Goal: Transaction & Acquisition: Purchase product/service

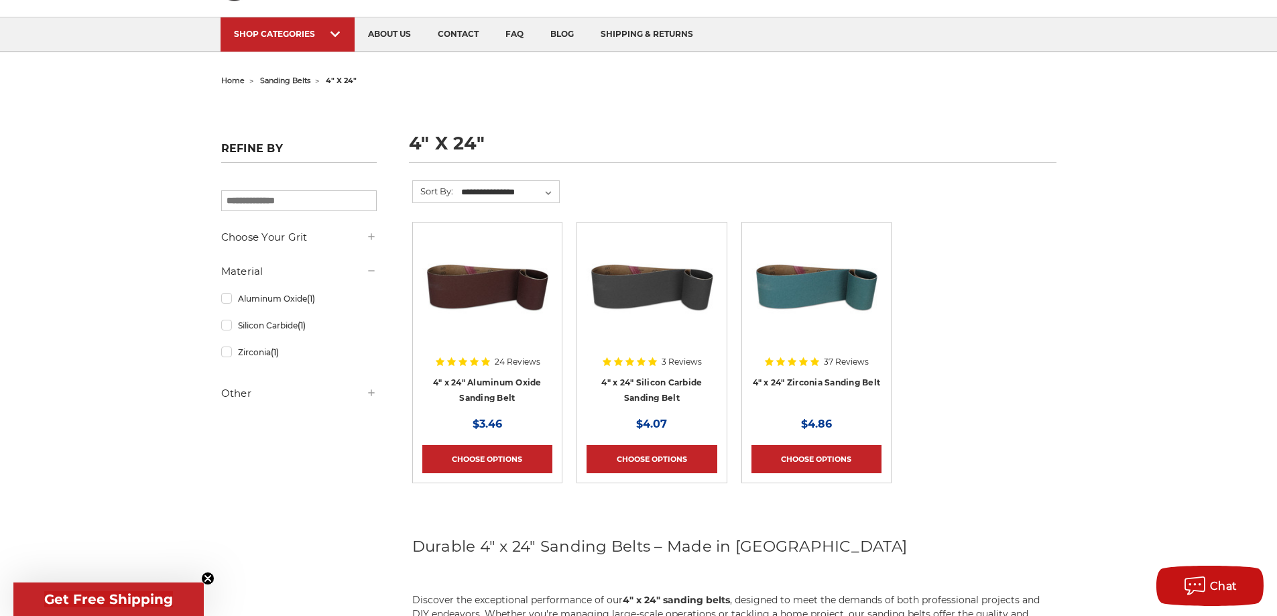
scroll to position [84, 0]
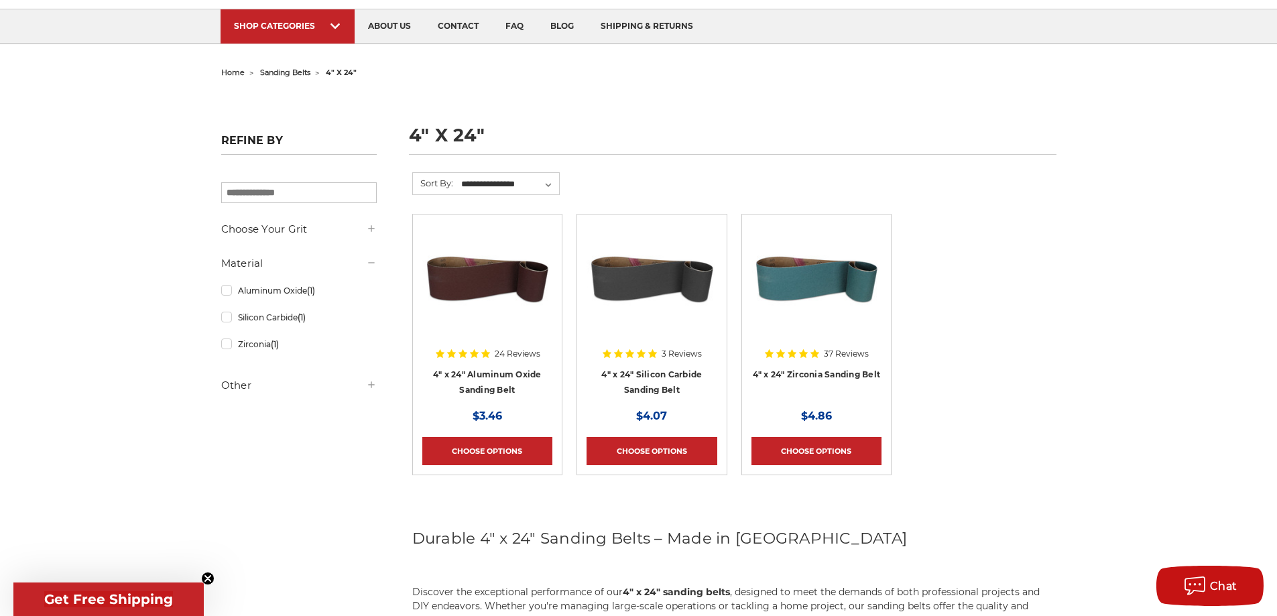
click at [836, 276] on img at bounding box center [816, 277] width 130 height 107
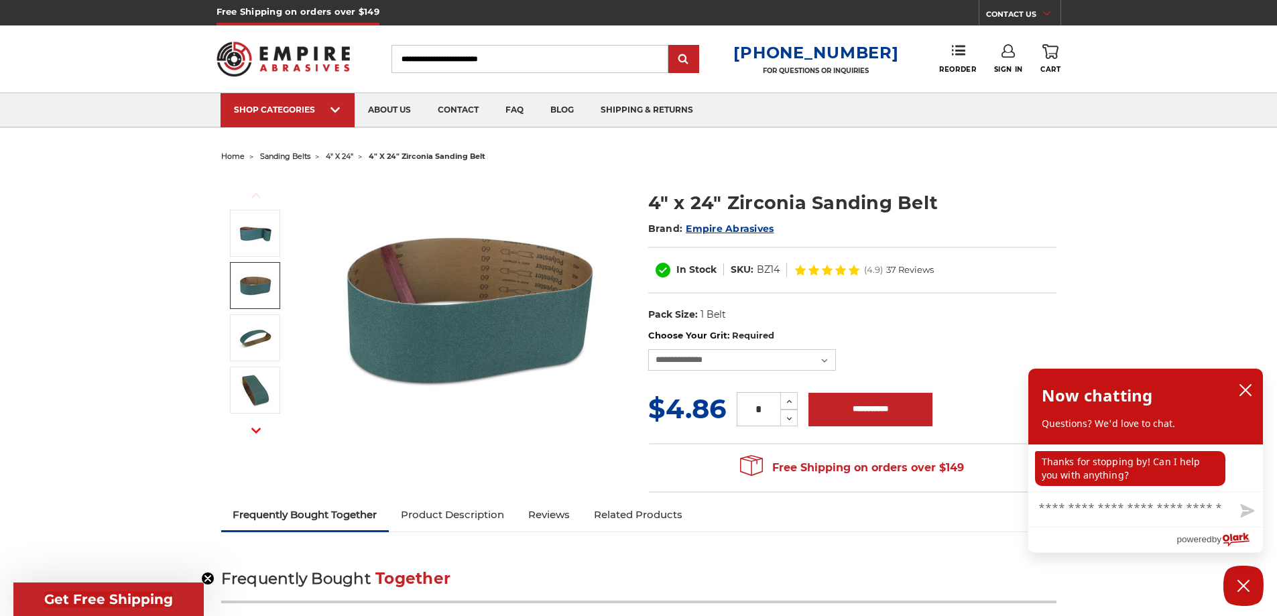
click at [243, 282] on img at bounding box center [256, 286] width 34 height 34
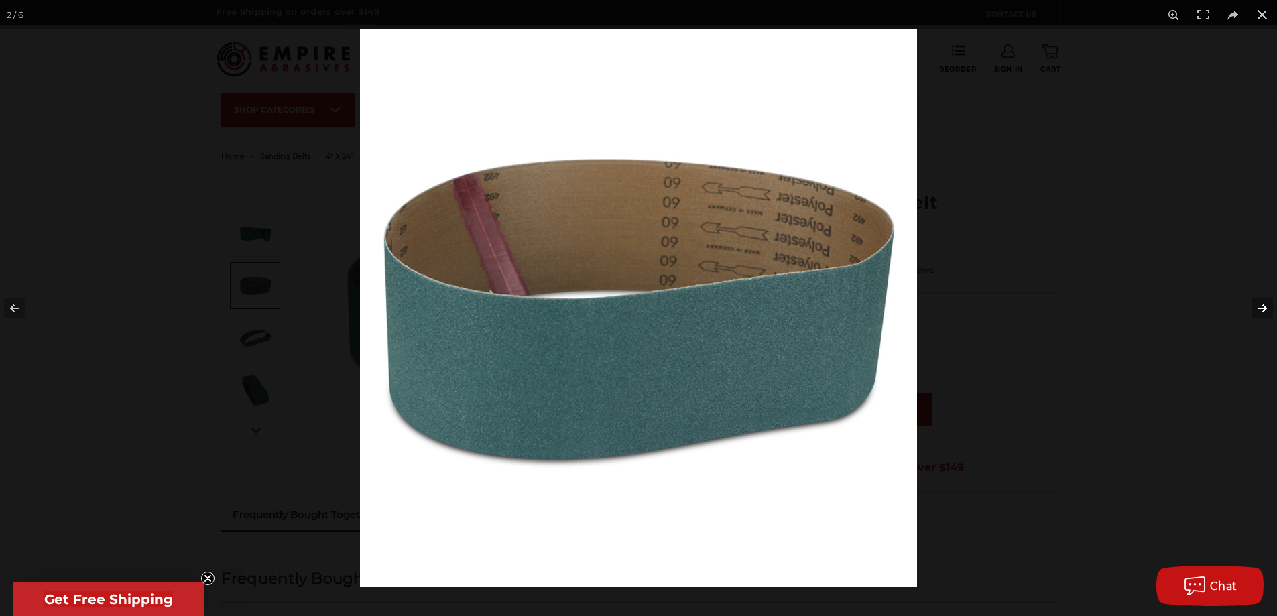
click at [1261, 307] on button at bounding box center [1253, 308] width 47 height 67
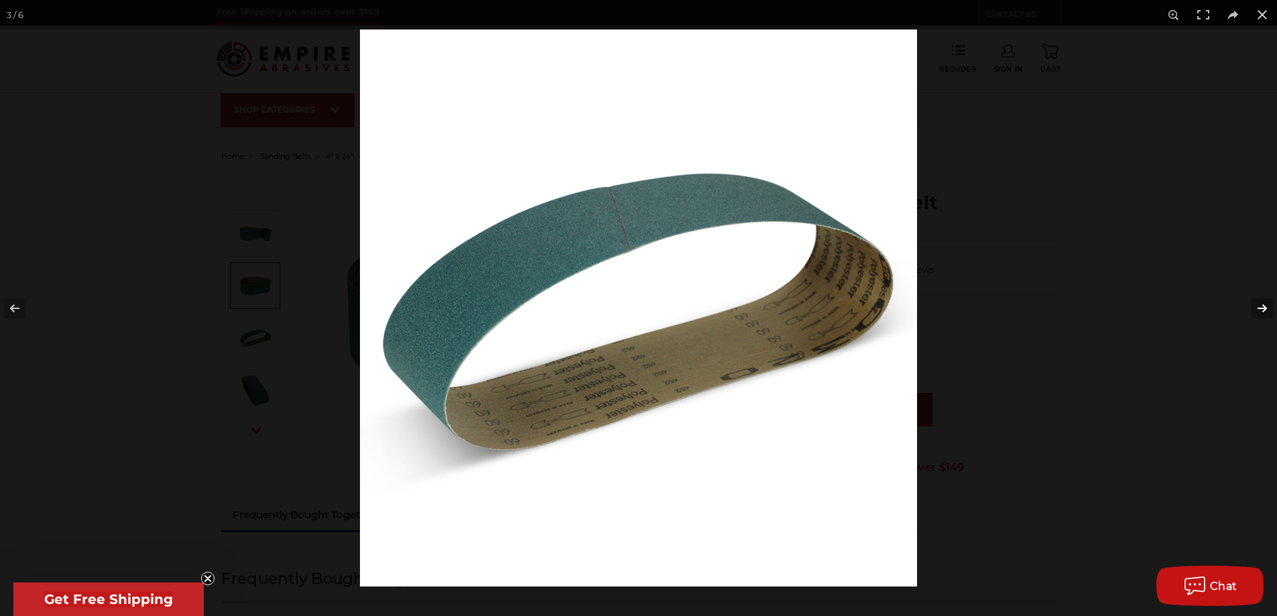
click at [1263, 310] on button at bounding box center [1253, 308] width 47 height 67
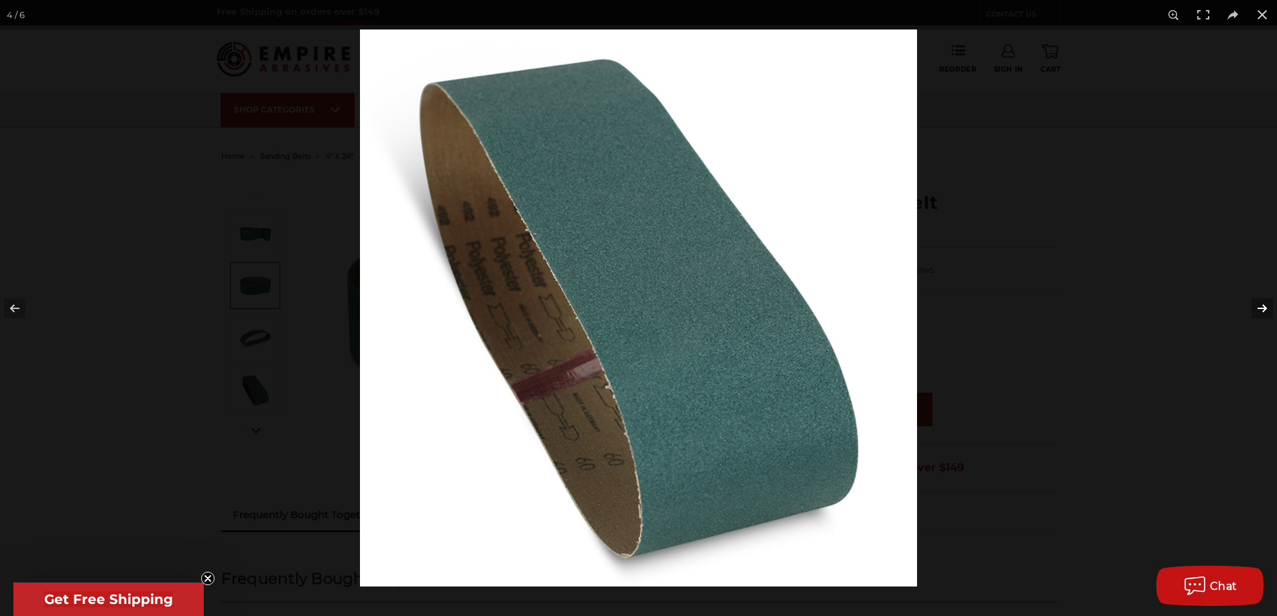
click at [1269, 306] on button at bounding box center [1253, 308] width 47 height 67
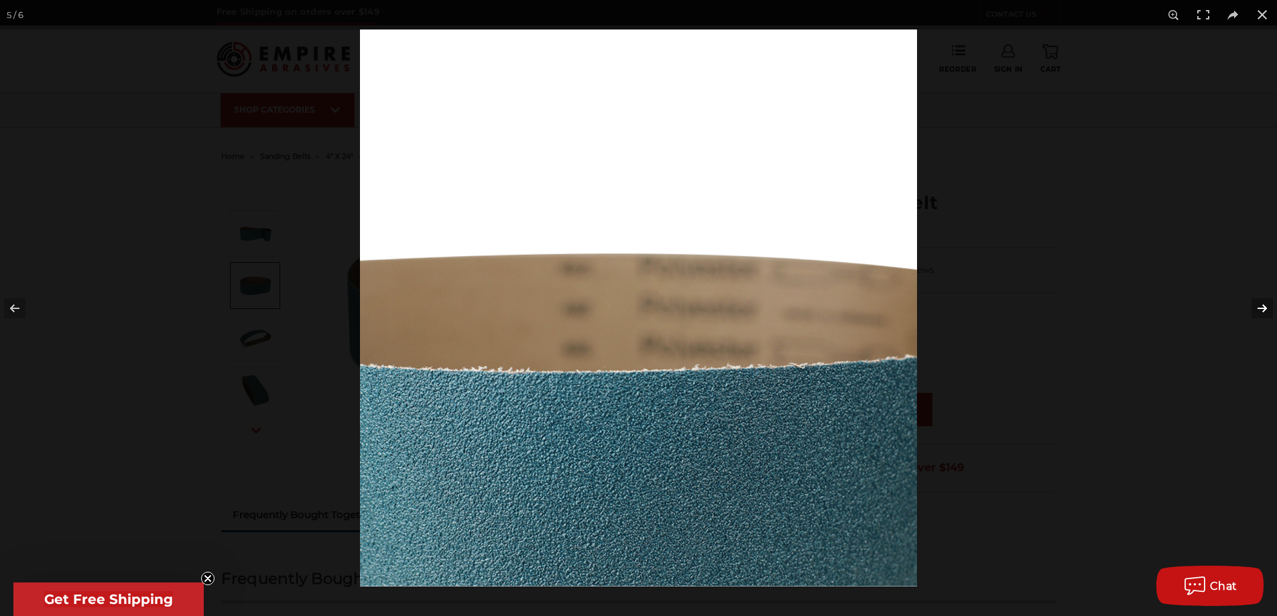
click at [1261, 308] on button at bounding box center [1253, 308] width 47 height 67
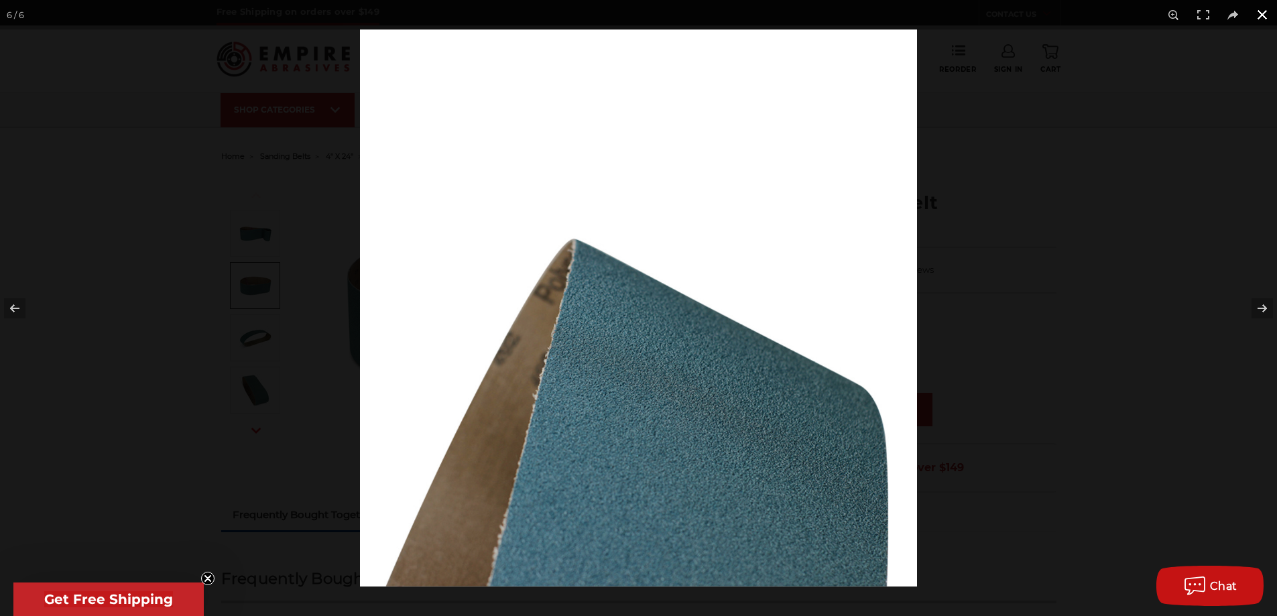
click at [1259, 14] on button at bounding box center [1261, 14] width 29 height 29
